Goal: Task Accomplishment & Management: Use online tool/utility

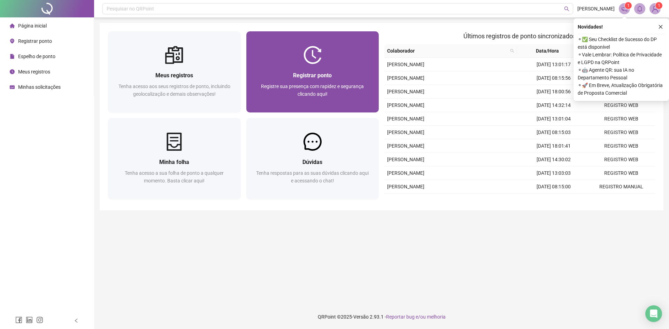
click at [341, 82] on div "Registrar ponto Registre sua presença com rapidez e segurança clicando aqui!" at bounding box center [313, 88] width 116 height 35
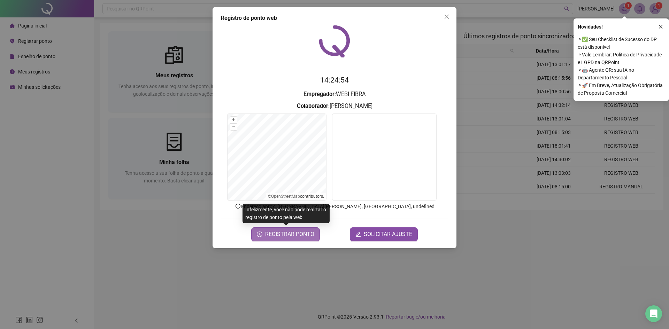
click at [284, 239] on button "REGISTRAR PONTO" at bounding box center [285, 235] width 69 height 14
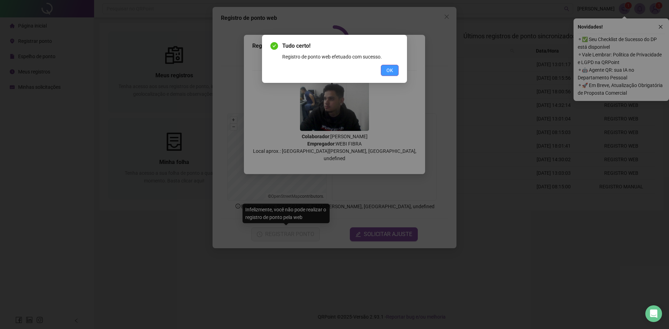
click at [395, 70] on button "OK" at bounding box center [390, 70] width 18 height 11
